Goal: Transaction & Acquisition: Purchase product/service

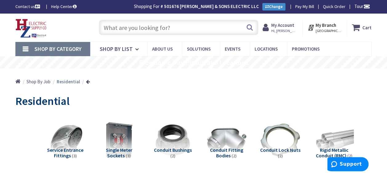
click at [138, 25] on input "text" at bounding box center [178, 27] width 159 height 15
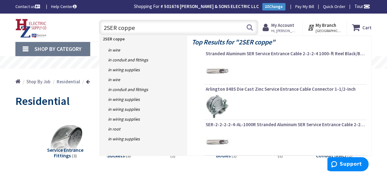
type input "2SER copper"
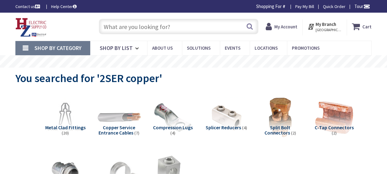
type input "Bell Hill Ave, Fishers Island, NY 06390, USA"
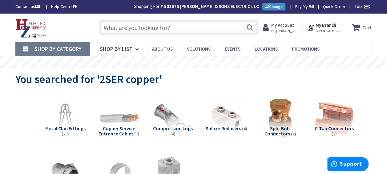
click at [111, 27] on input "text" at bounding box center [178, 27] width 159 height 15
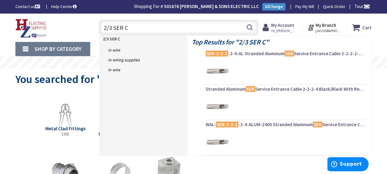
type input "2/3 SER Cu"
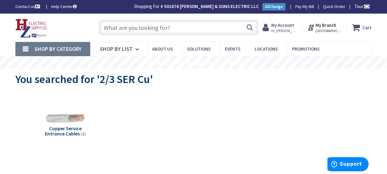
click at [201, 95] on div "Copper Service Entrance Cables (1)" at bounding box center [193, 120] width 334 height 59
